Goal: Transaction & Acquisition: Purchase product/service

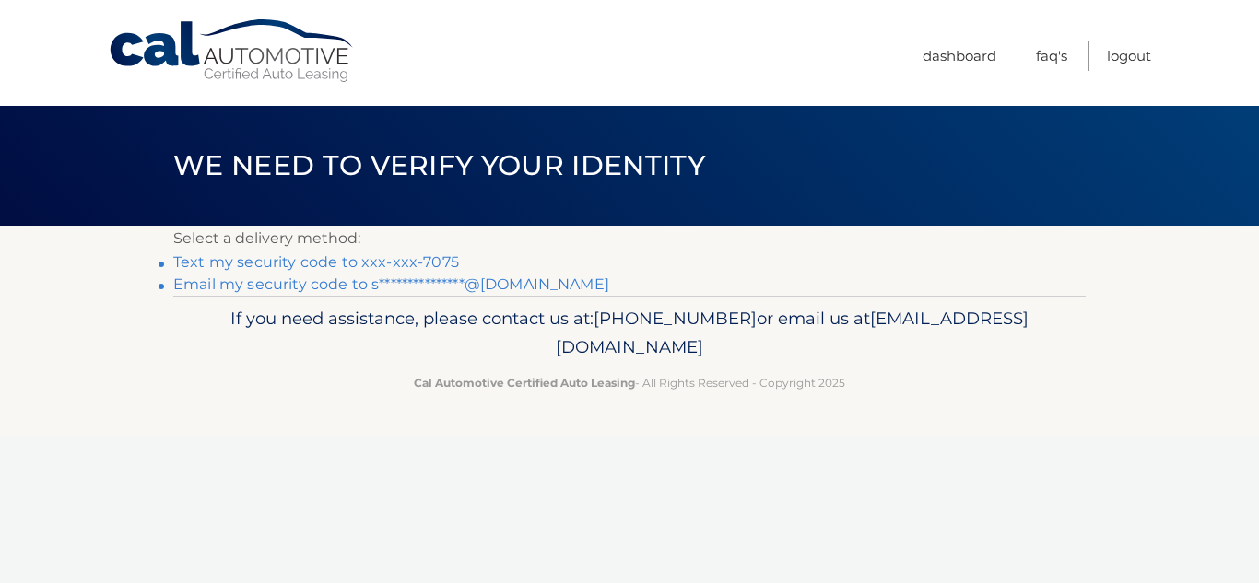
click at [227, 265] on link "Text my security code to xxx-xxx-7075" at bounding box center [316, 262] width 286 height 18
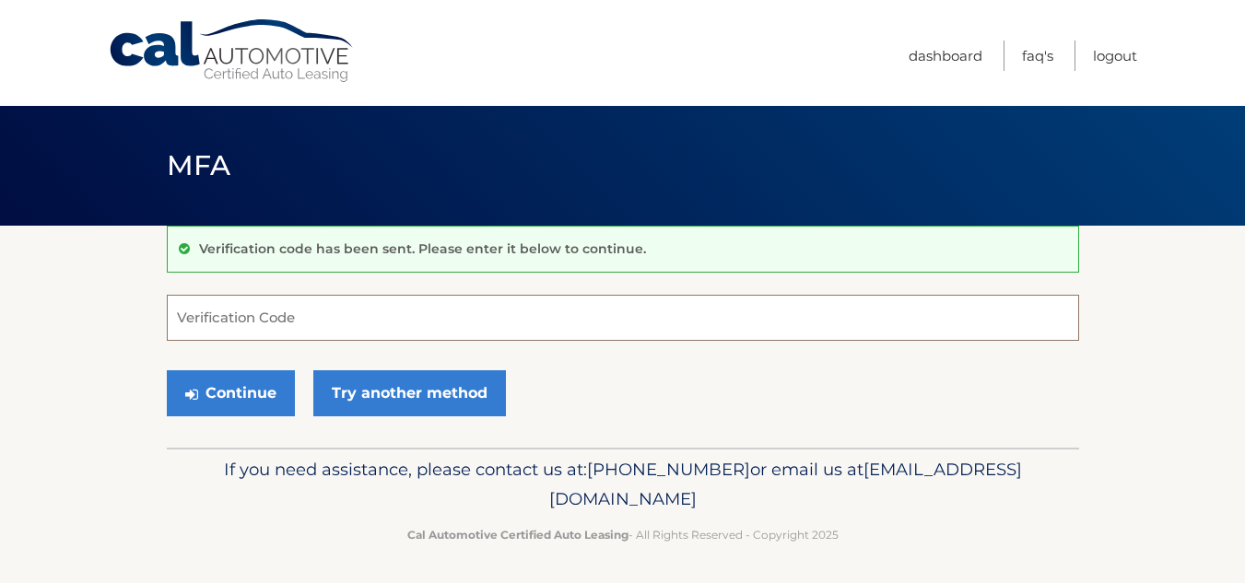
click at [241, 318] on input "Verification Code" at bounding box center [623, 318] width 913 height 46
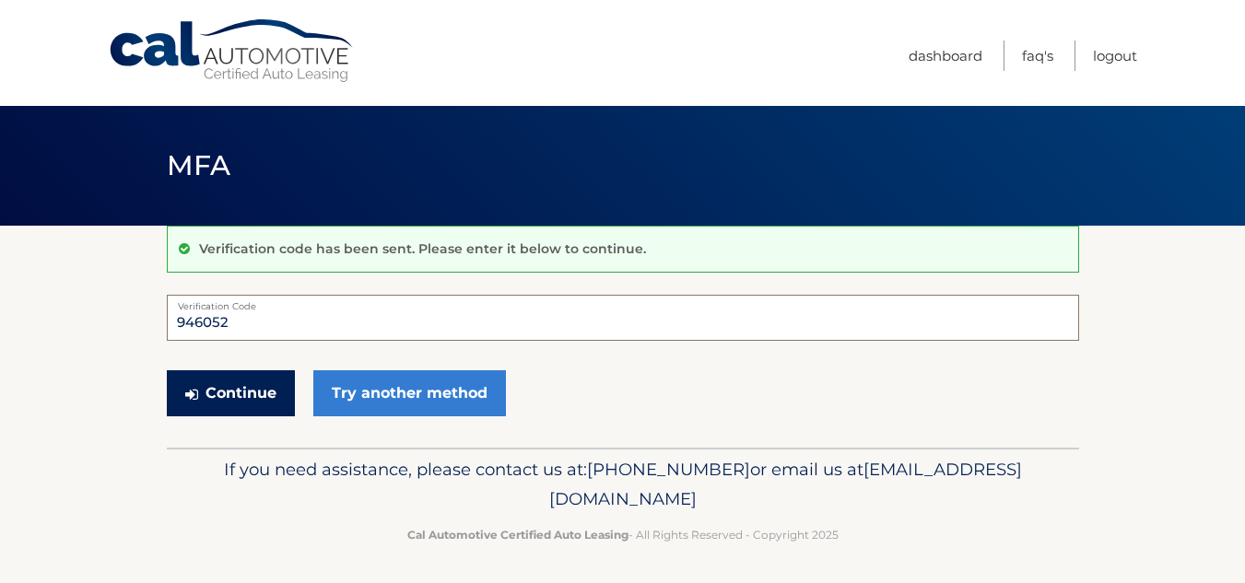
type input "946052"
click at [222, 403] on button "Continue" at bounding box center [231, 394] width 128 height 46
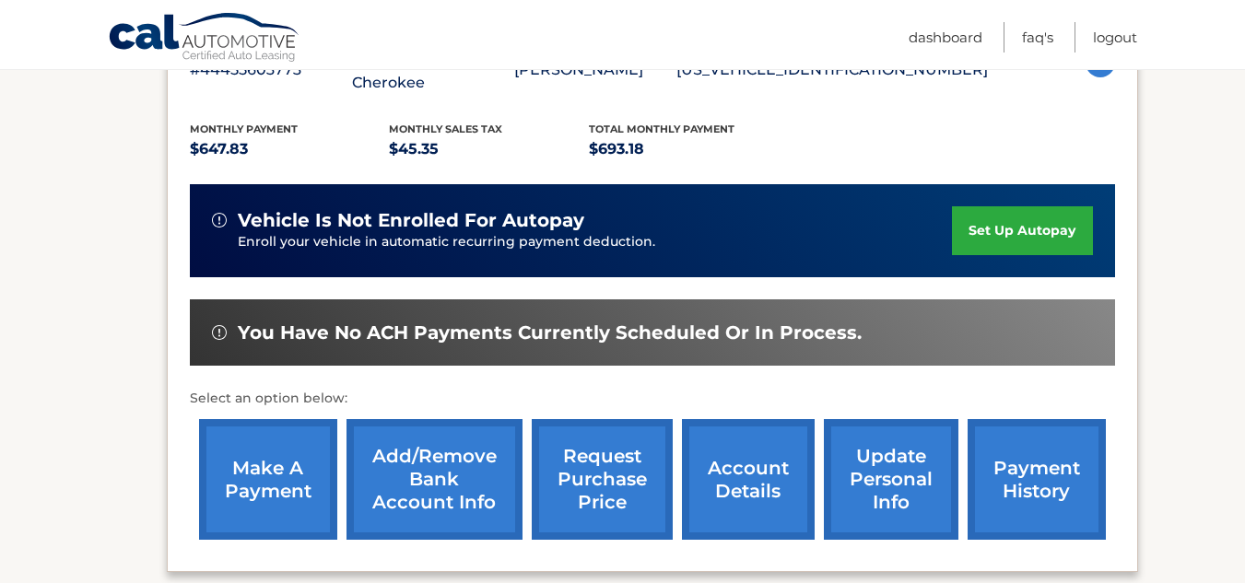
scroll to position [380, 0]
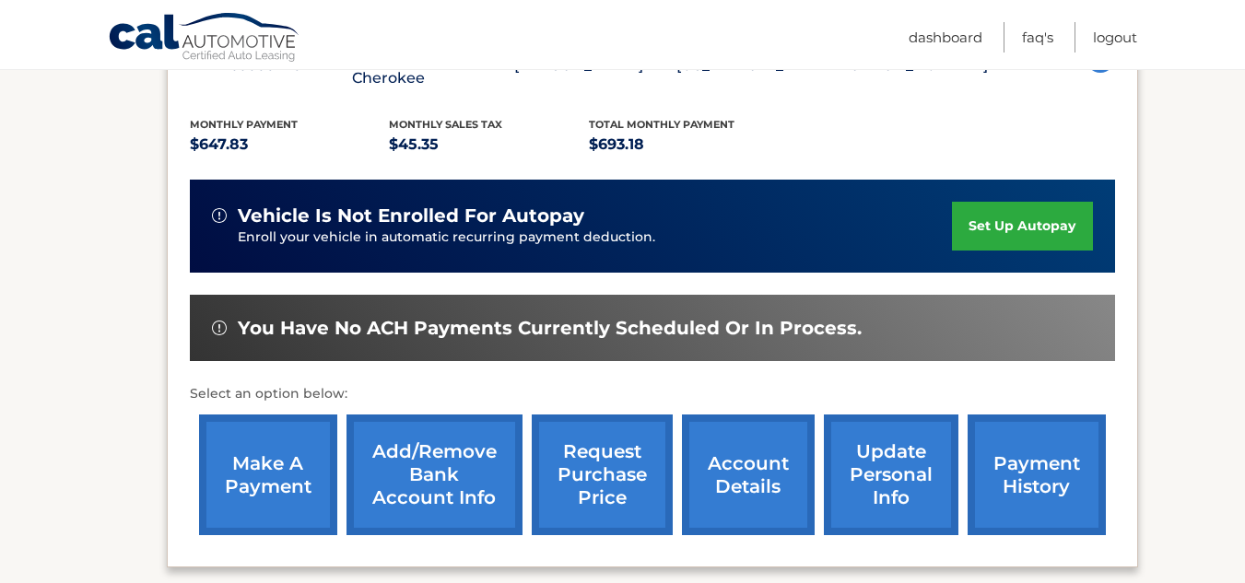
click at [249, 492] on link "make a payment" at bounding box center [268, 475] width 138 height 121
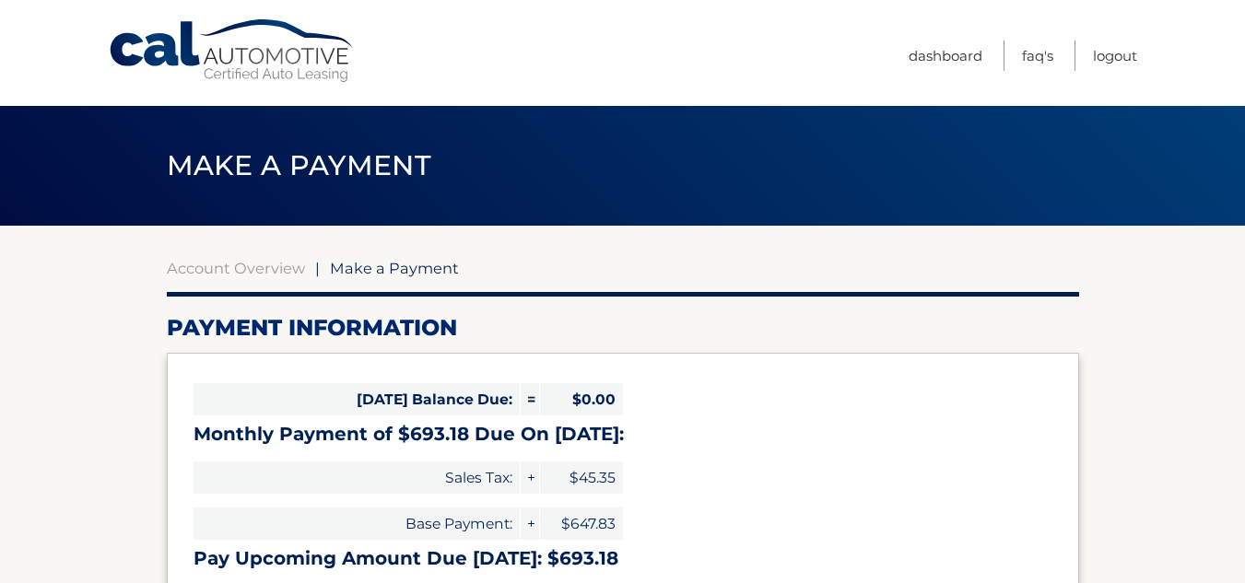
select select "ZWZiOTE0NzUtY2U3ZS00NzRhLWFiNTUtOTU1NDI0NjE2ZTFj"
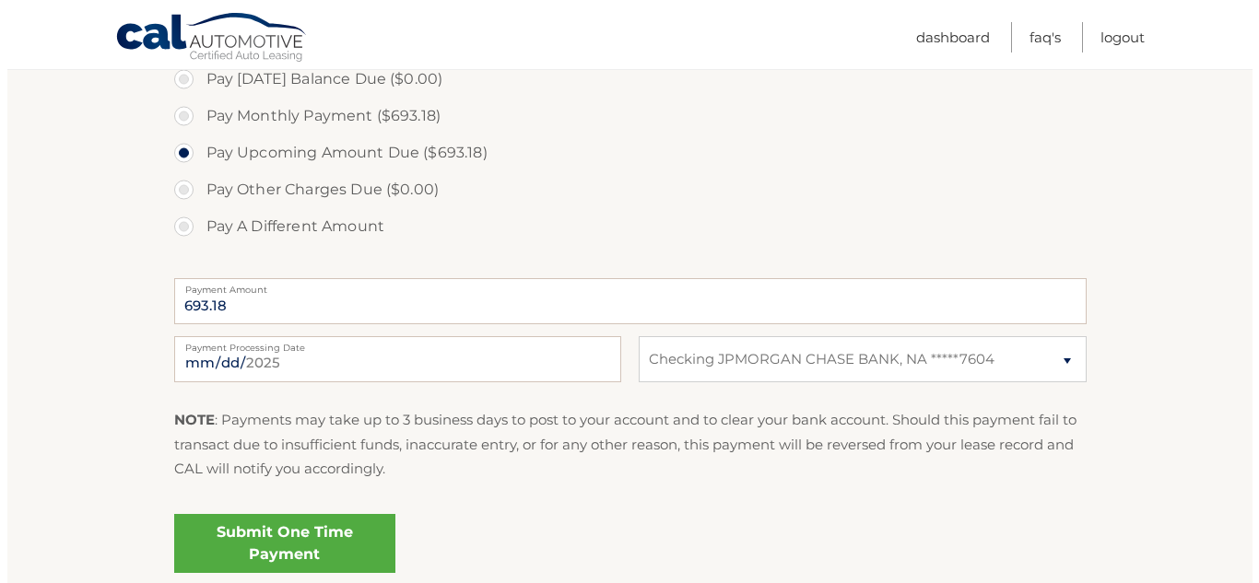
scroll to position [582, 0]
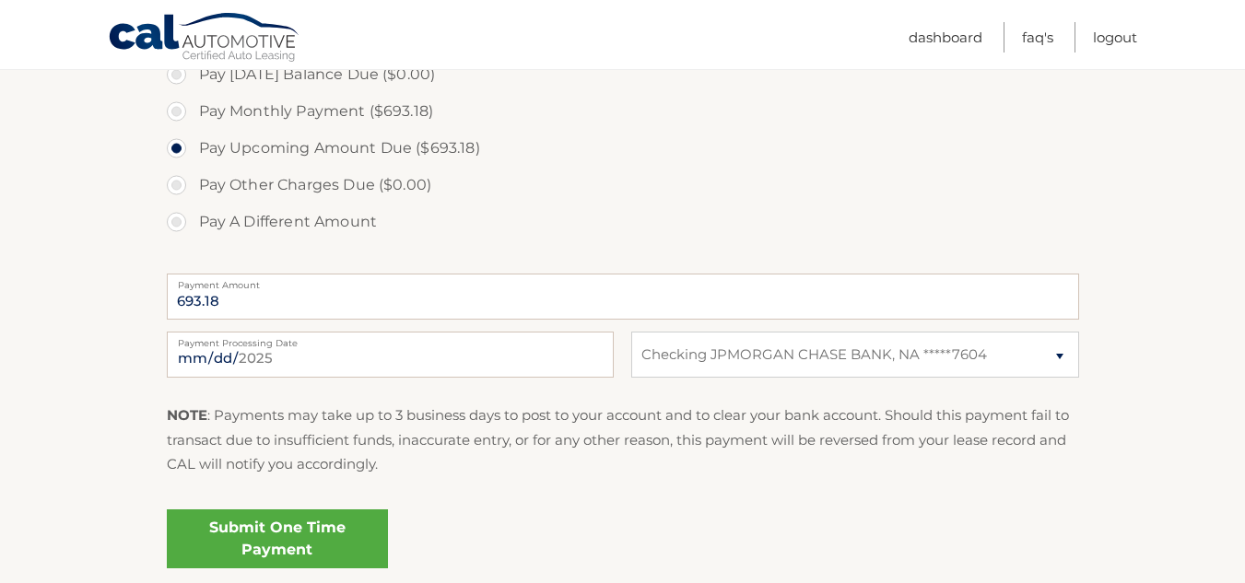
click at [330, 545] on link "Submit One Time Payment" at bounding box center [277, 539] width 221 height 59
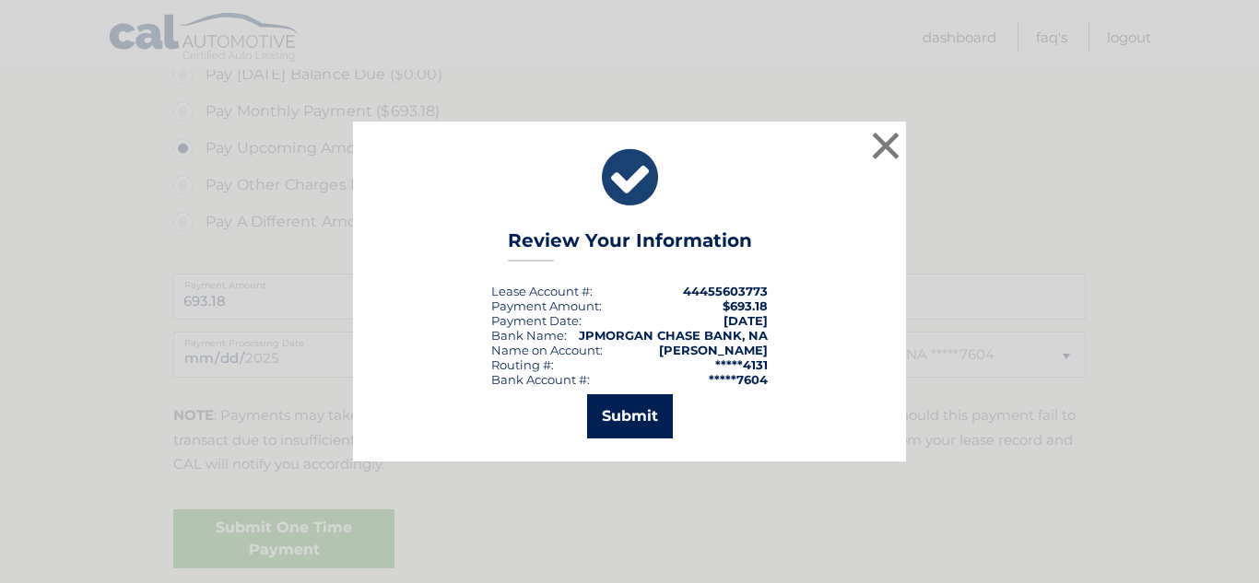
click at [610, 424] on button "Submit" at bounding box center [630, 417] width 86 height 44
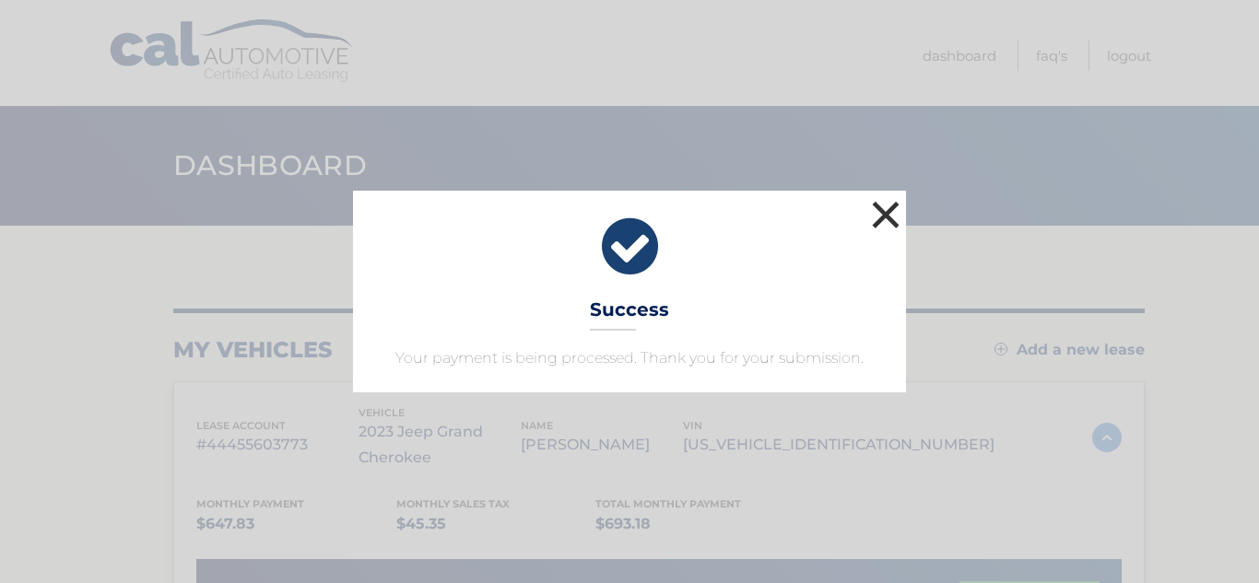
click at [888, 209] on button "×" at bounding box center [885, 214] width 37 height 37
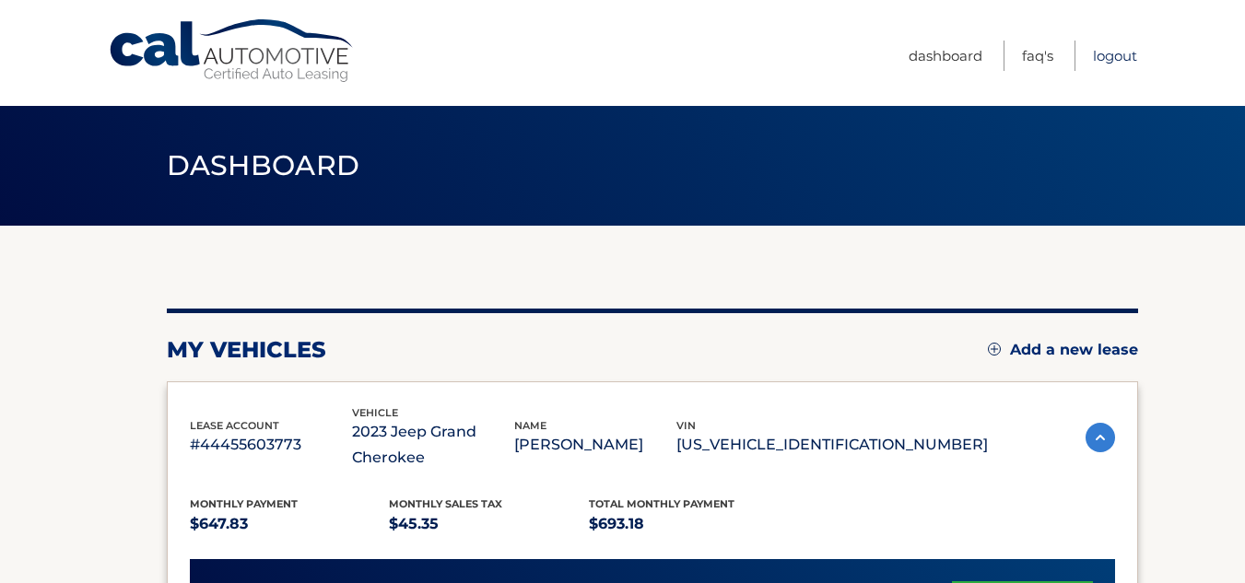
click at [1108, 54] on link "Logout" at bounding box center [1115, 56] width 44 height 30
